Goal: Submit feedback/report problem: Leave review/rating

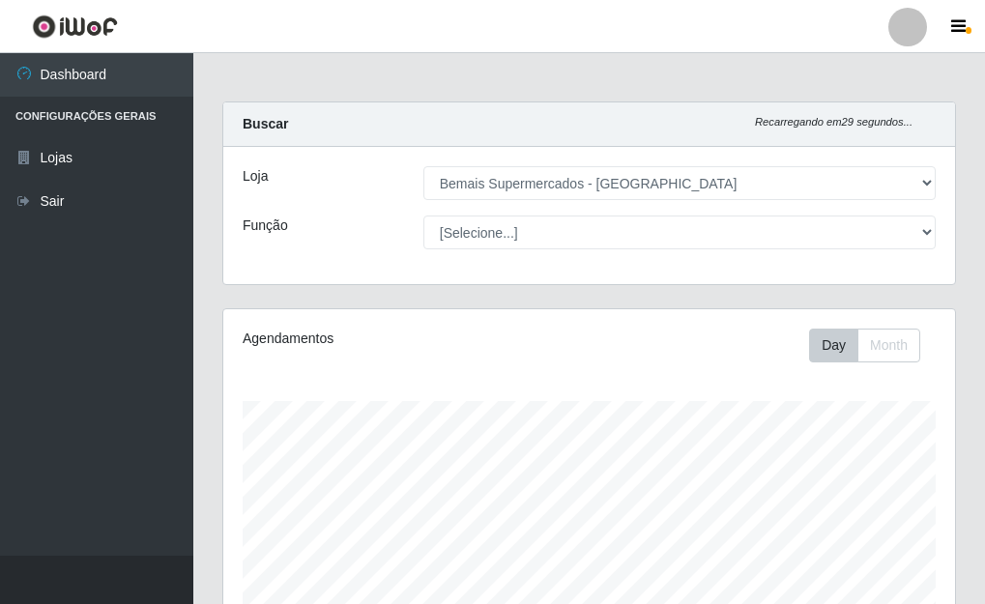
select select "249"
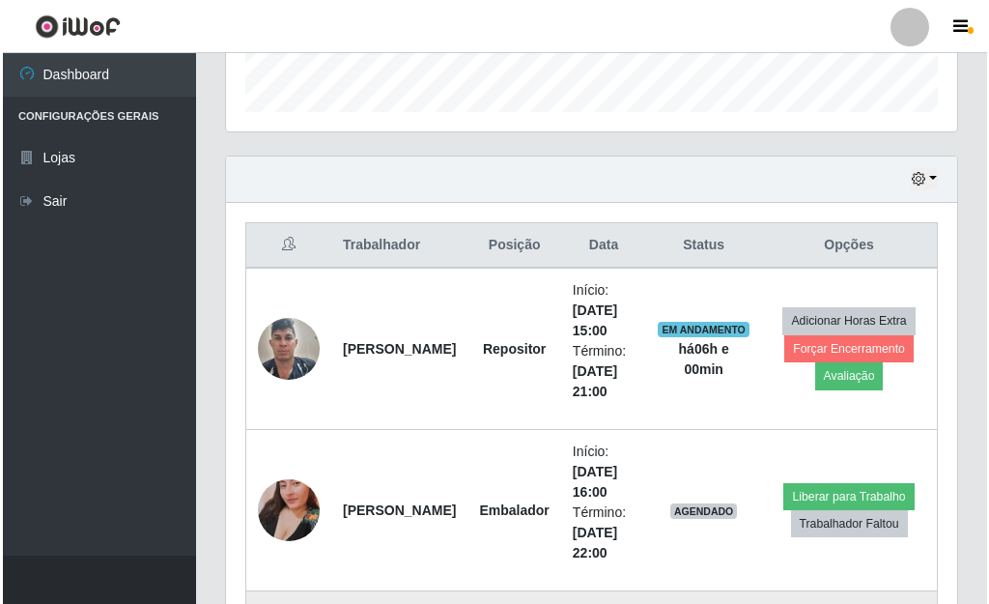
scroll to position [580, 0]
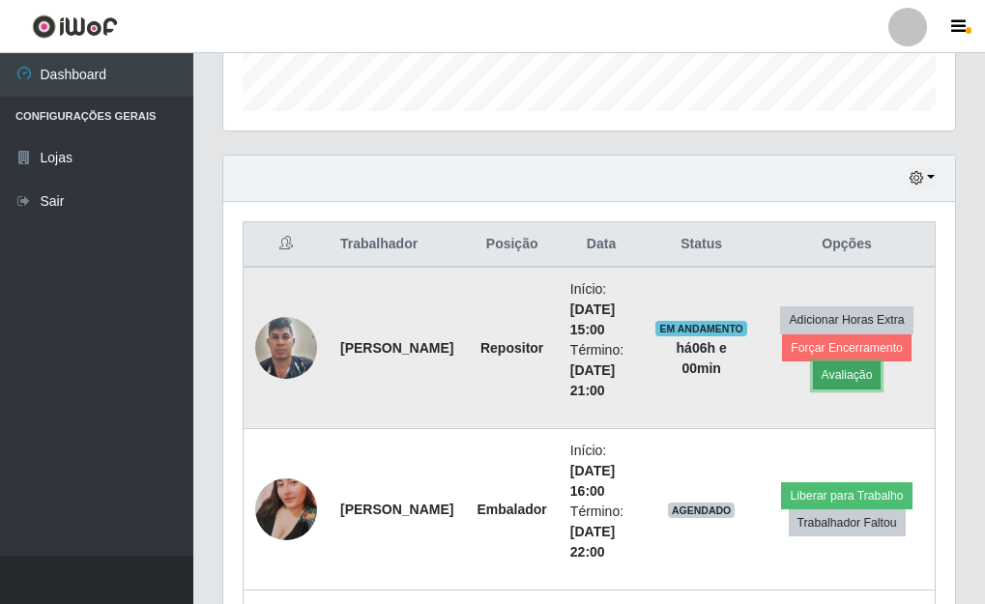
click at [862, 381] on button "Avaliação" at bounding box center [847, 374] width 69 height 27
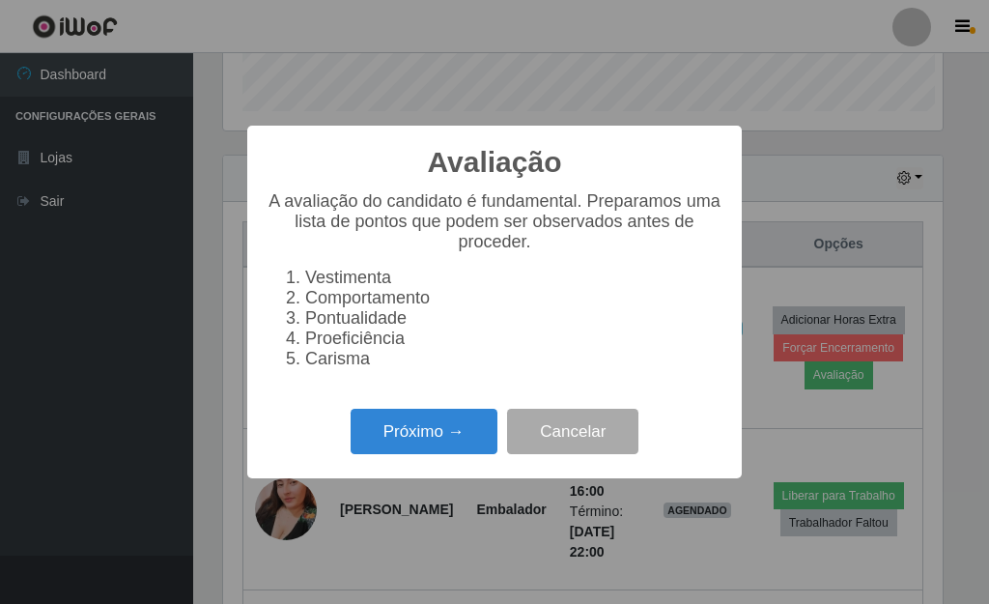
scroll to position [401, 720]
click at [436, 442] on button "Próximo →" at bounding box center [424, 431] width 147 height 45
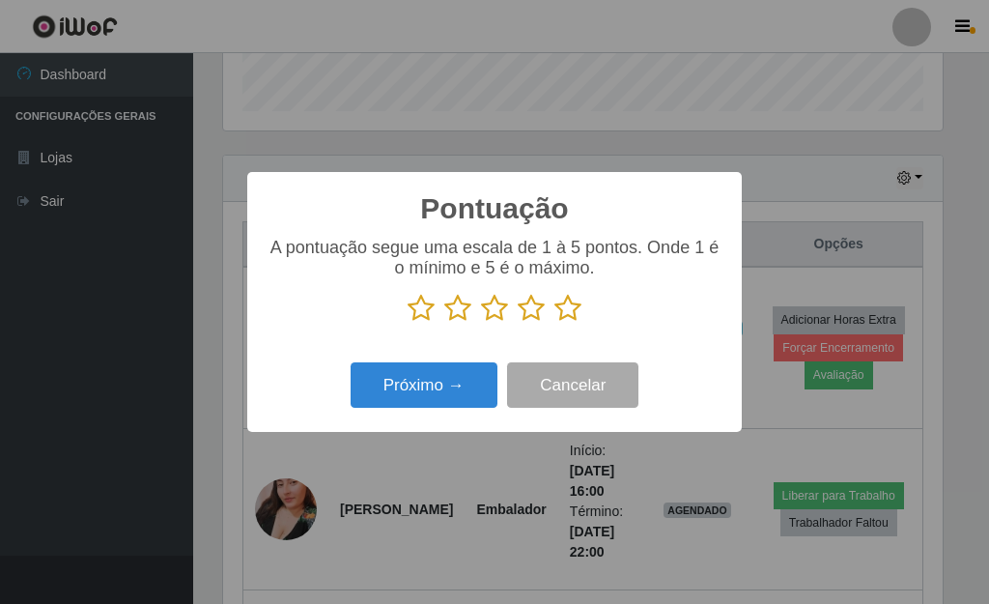
click at [567, 323] on icon at bounding box center [568, 308] width 27 height 29
click at [555, 323] on input "radio" at bounding box center [555, 323] width 0 height 0
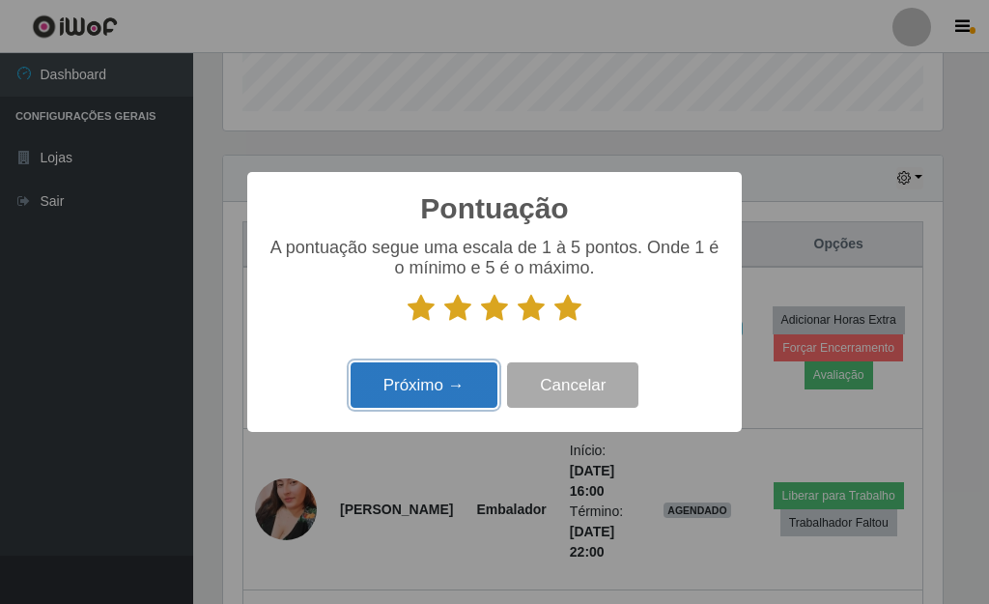
click at [439, 377] on button "Próximo →" at bounding box center [424, 384] width 147 height 45
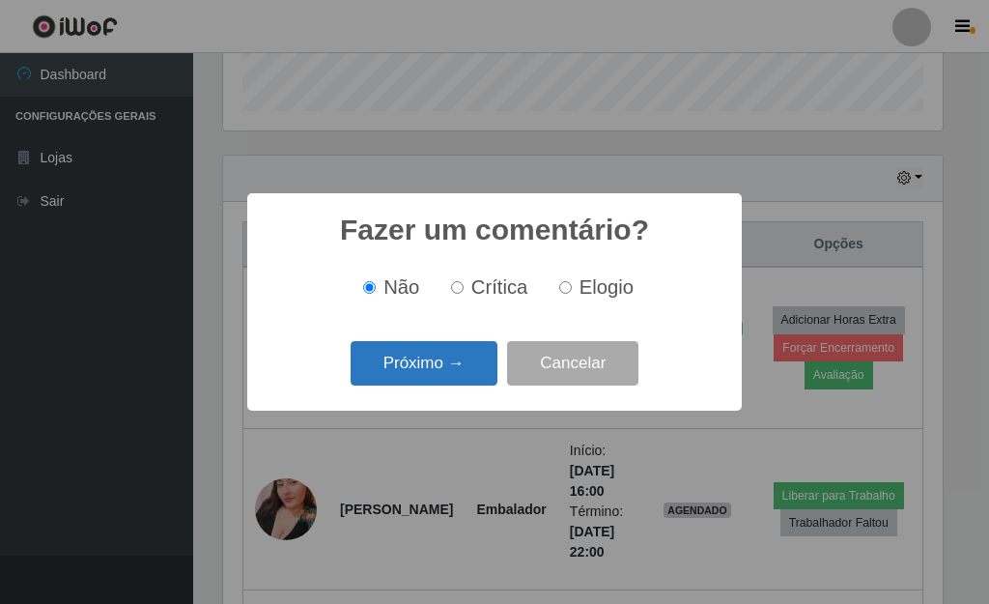
click at [437, 371] on button "Próximo →" at bounding box center [424, 363] width 147 height 45
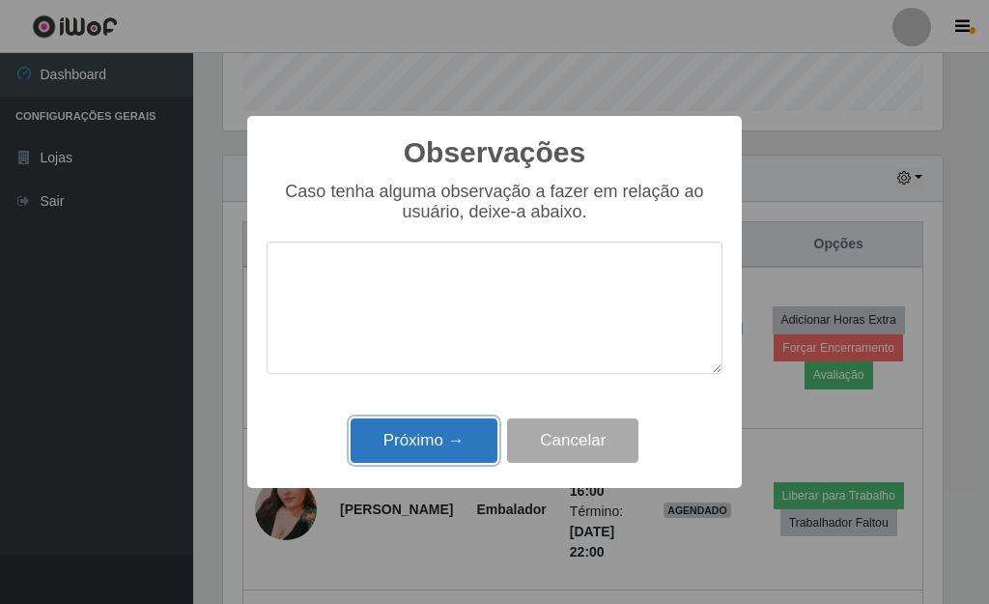
click at [419, 429] on button "Próximo →" at bounding box center [424, 440] width 147 height 45
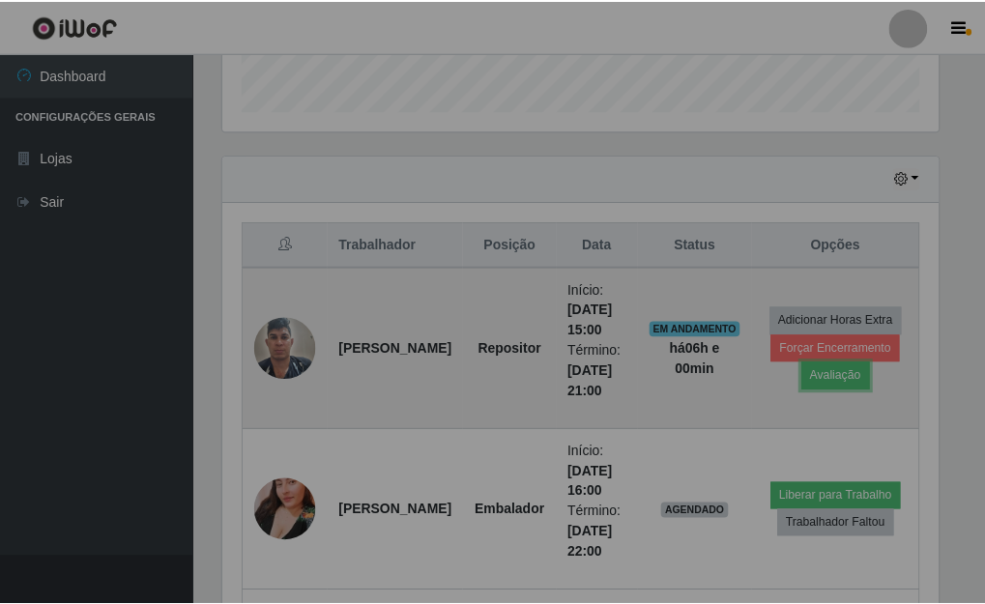
scroll to position [401, 731]
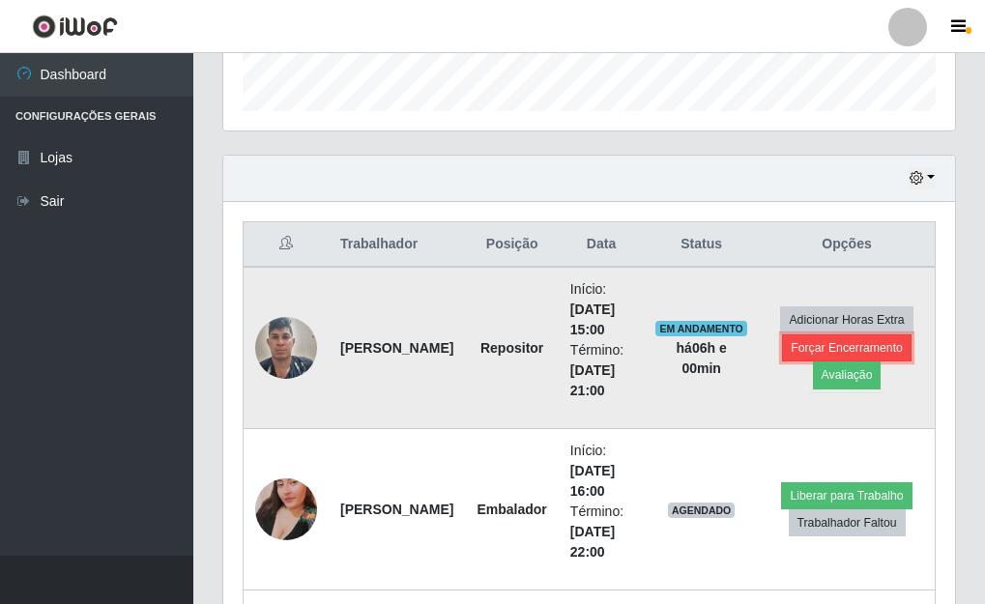
click at [838, 346] on button "Forçar Encerramento" at bounding box center [846, 347] width 129 height 27
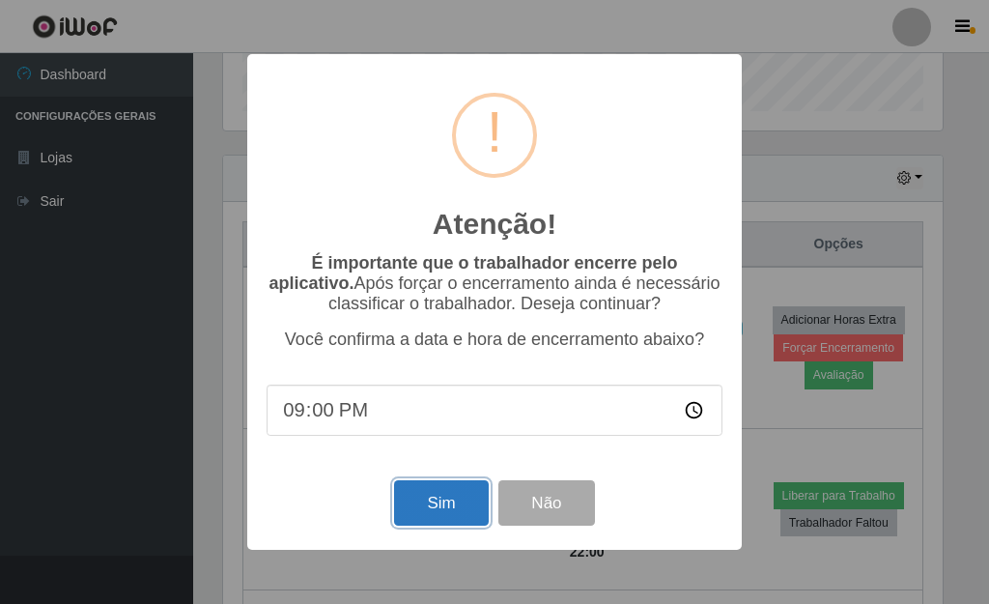
click at [430, 503] on button "Sim" at bounding box center [441, 502] width 94 height 45
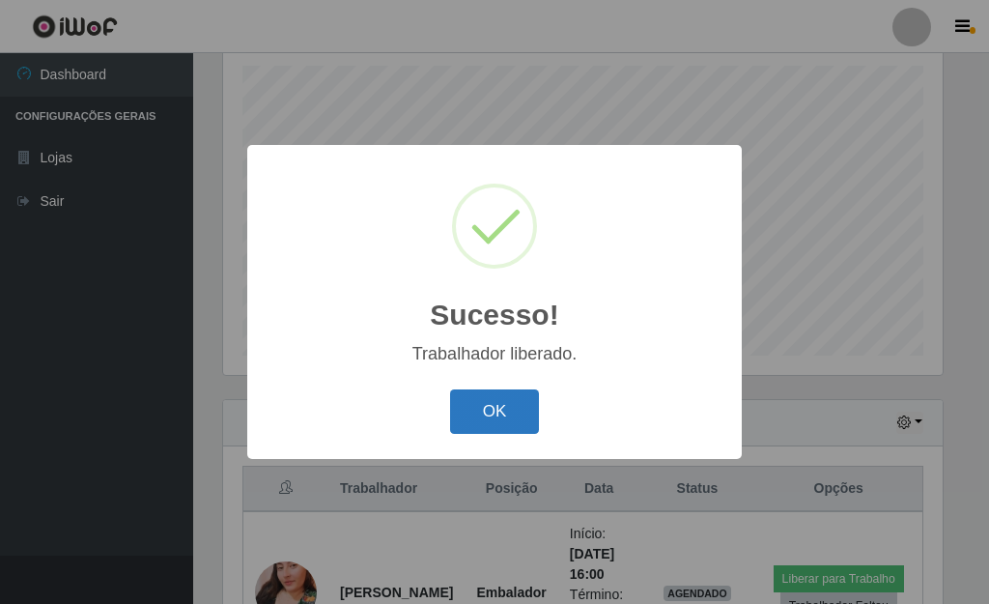
click at [512, 409] on button "OK" at bounding box center [495, 411] width 90 height 45
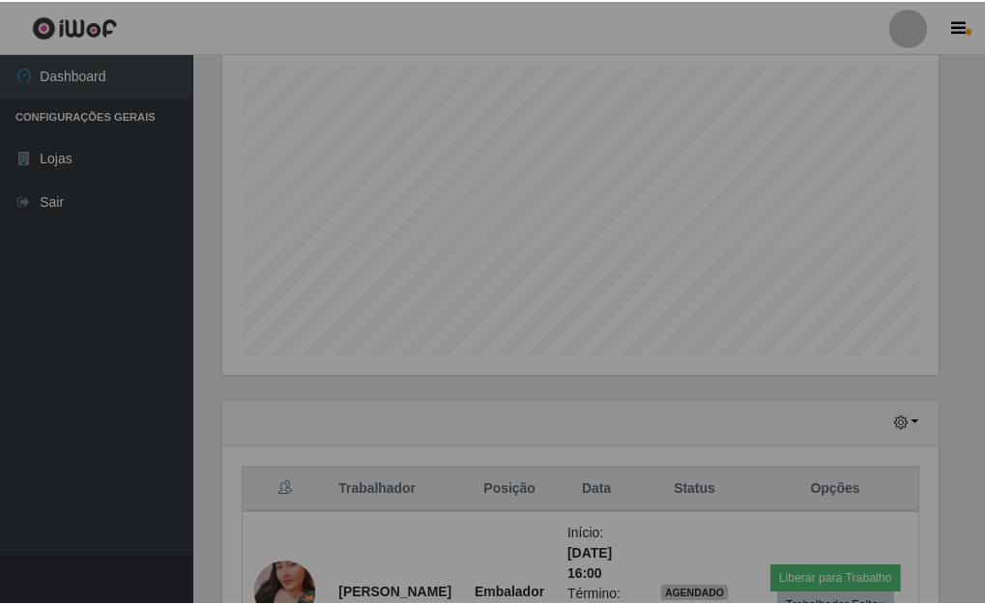
scroll to position [401, 731]
